Goal: Information Seeking & Learning: Find specific fact

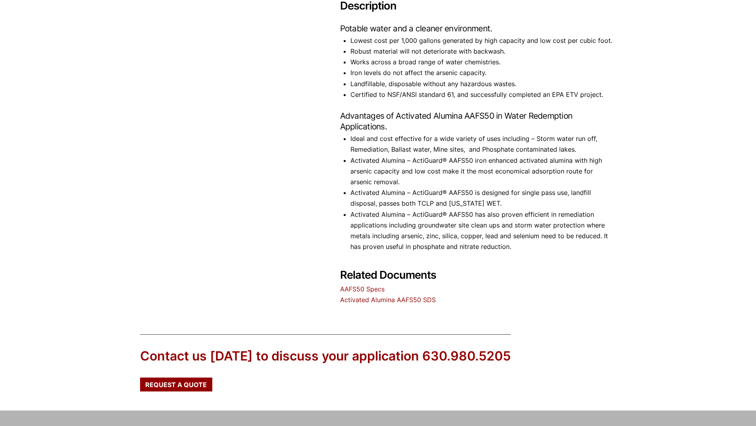
scroll to position [443, 0]
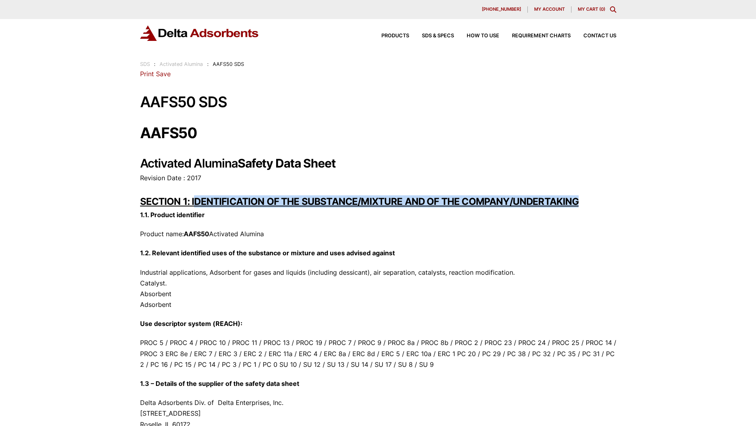
drag, startPoint x: 192, startPoint y: 200, endPoint x: 606, endPoint y: 189, distance: 414.2
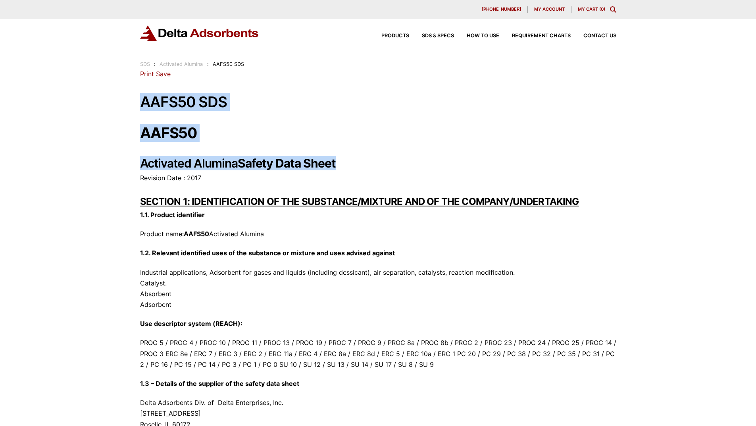
drag, startPoint x: 141, startPoint y: 104, endPoint x: 372, endPoint y: 163, distance: 239.0
copy div "AAFS50 SDS AAFS50 Activated Alumina Safety Data Sheet"
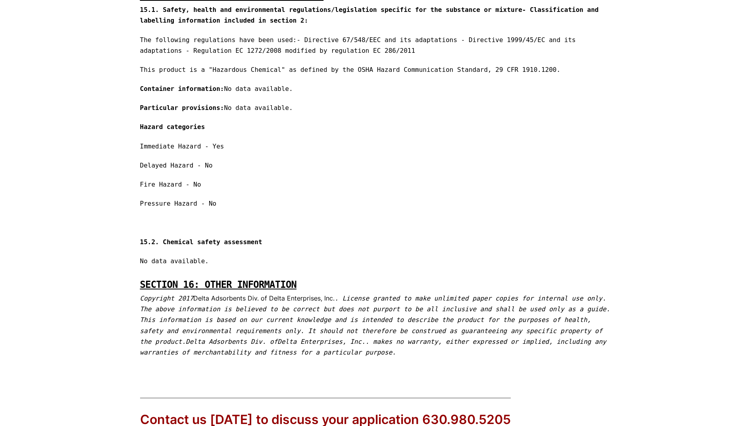
scroll to position [4815, 0]
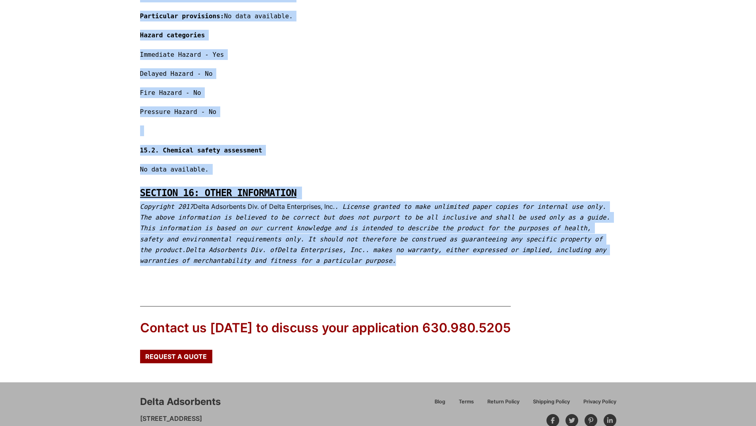
drag, startPoint x: 142, startPoint y: 102, endPoint x: 364, endPoint y: 220, distance: 251.3
copy div "LORE26 IPS DOLO55 Sitametco Adipisc Elitse Doei Tempo Incididu Utla : 9390 ETDO…"
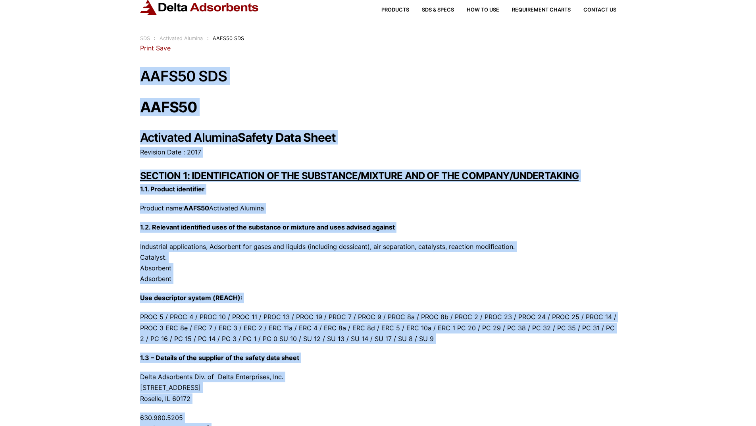
scroll to position [0, 0]
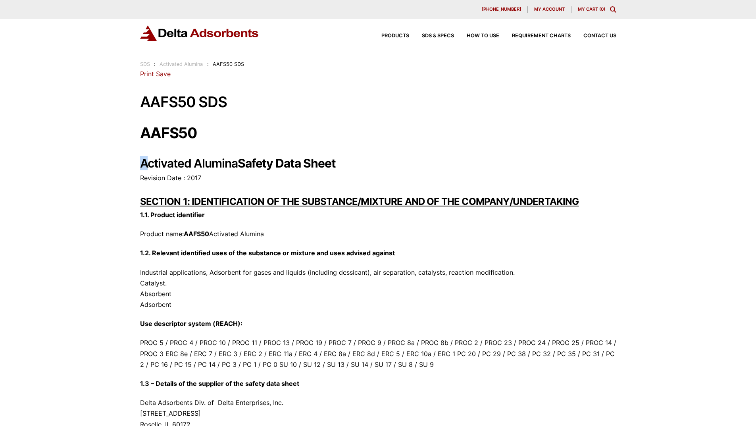
drag, startPoint x: 138, startPoint y: 162, endPoint x: 150, endPoint y: 162, distance: 12.3
drag, startPoint x: 241, startPoint y: 164, endPoint x: 346, endPoint y: 164, distance: 105.6
click at [346, 164] on h2 "Activated Alumina Safety Data Sheet" at bounding box center [378, 163] width 476 height 14
copy strong "Safety Data Sheet"
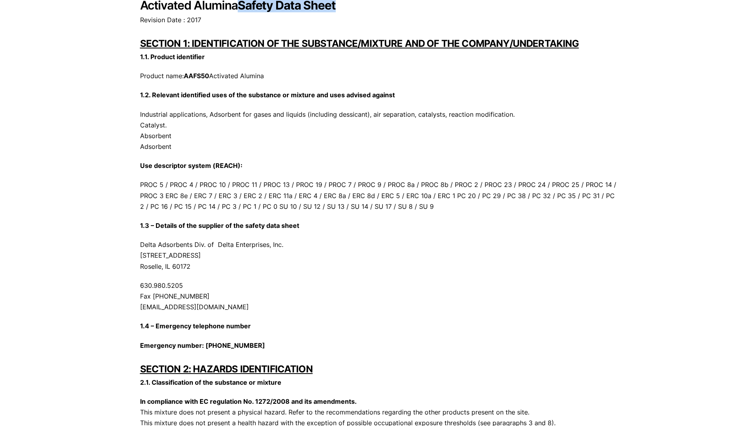
scroll to position [159, 0]
